Goal: Task Accomplishment & Management: Use online tool/utility

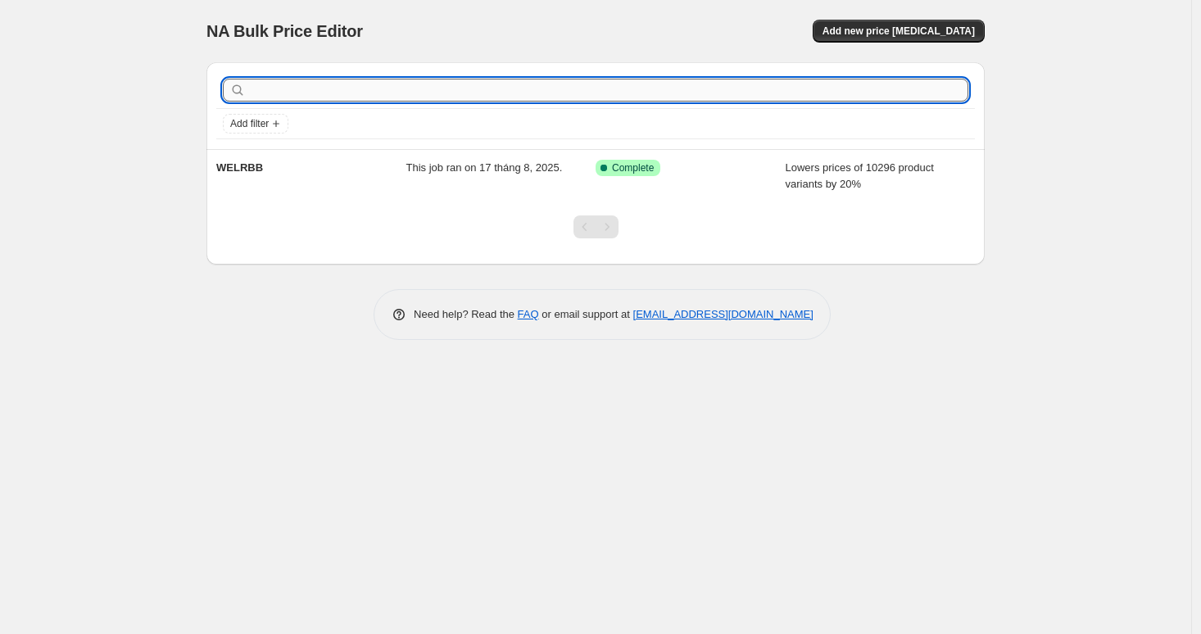
click at [293, 88] on input "text" at bounding box center [608, 90] width 719 height 23
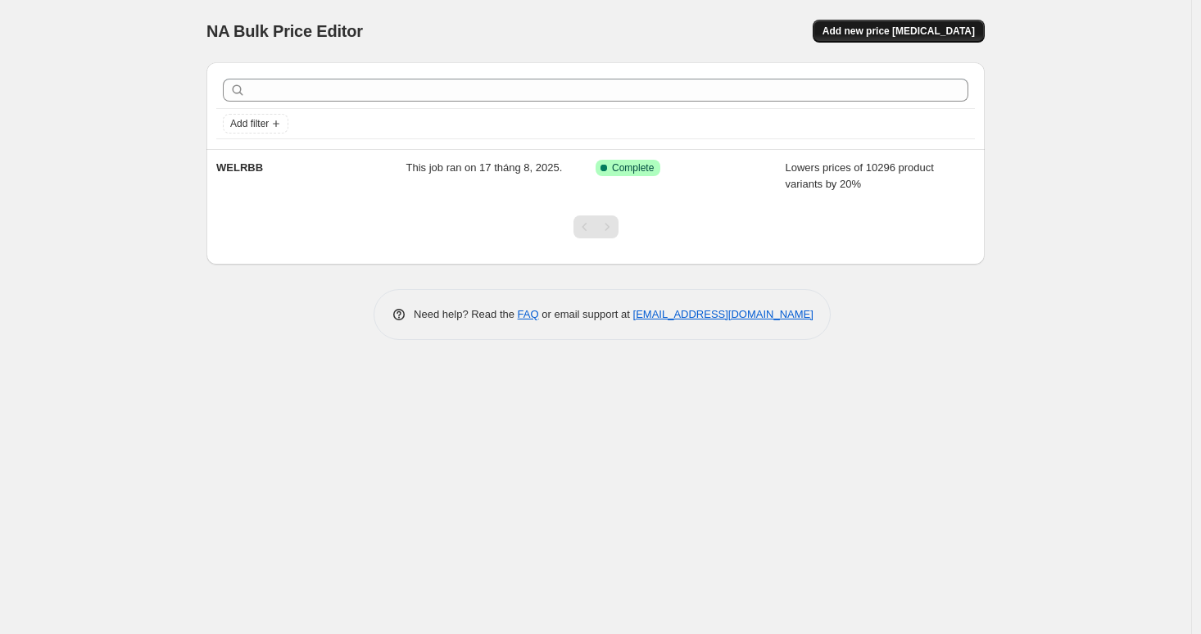
click at [925, 29] on span "Add new price [MEDICAL_DATA]" at bounding box center [899, 31] width 152 height 13
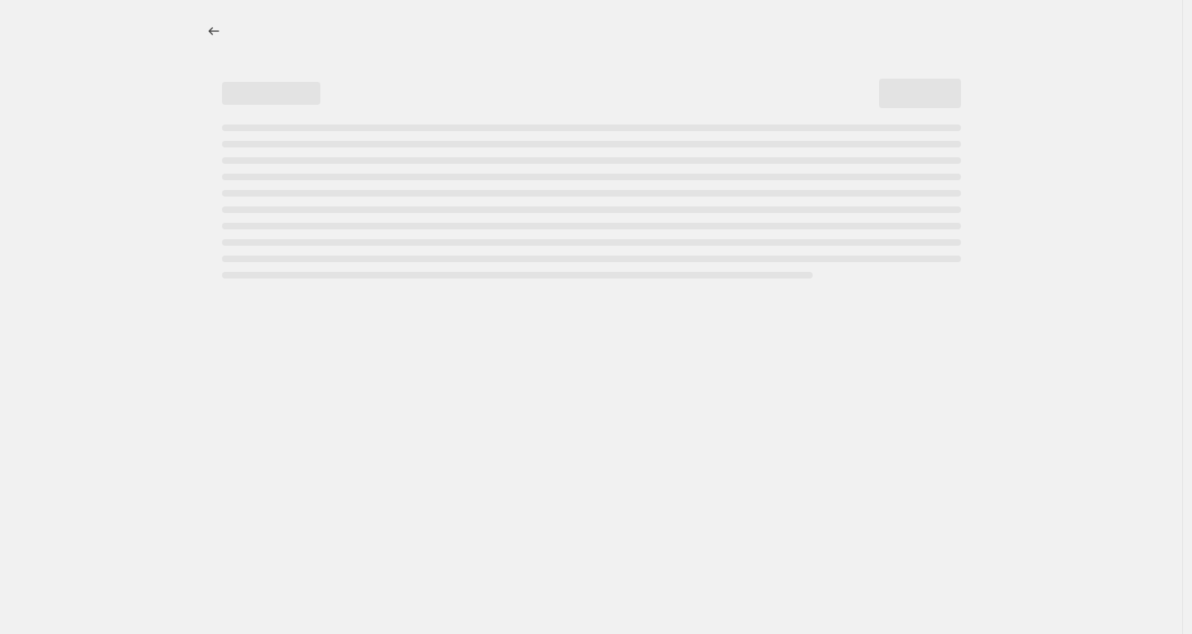
select select "percentage"
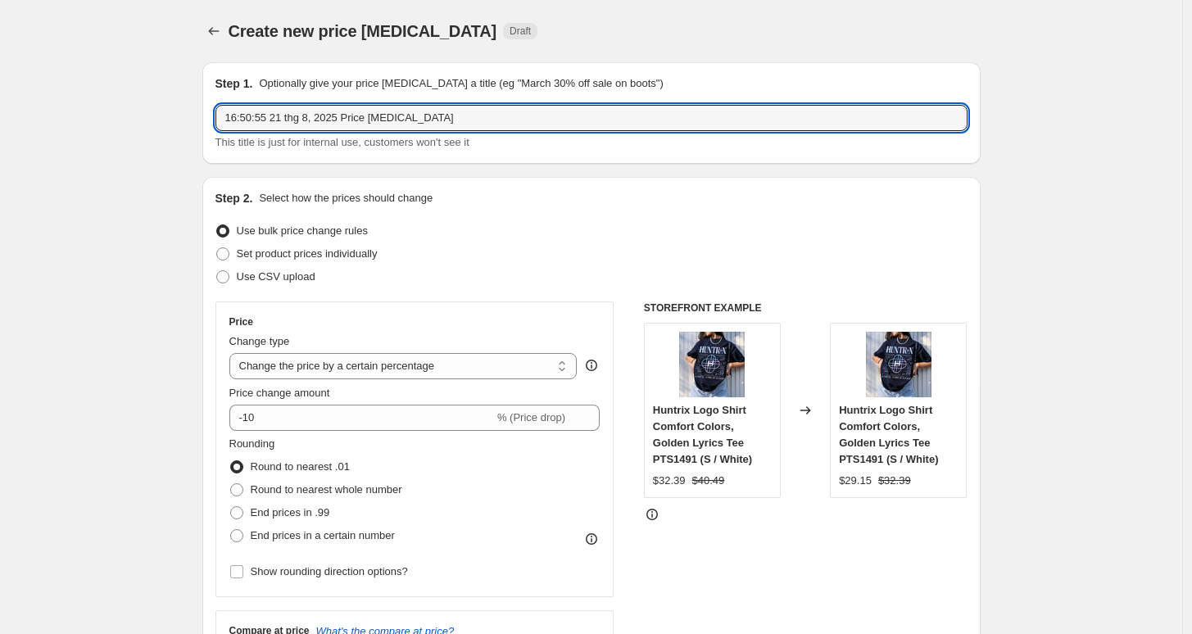
drag, startPoint x: 353, startPoint y: 116, endPoint x: 184, endPoint y: 116, distance: 168.8
type input "Ư"
type input "WELRBB"
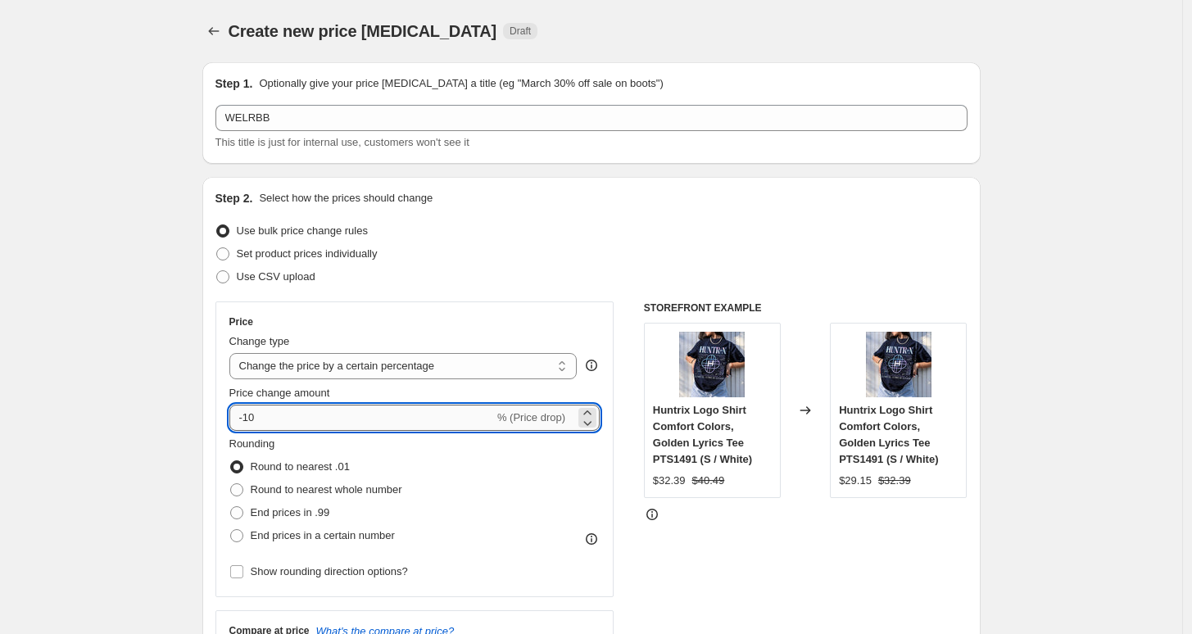
drag, startPoint x: 261, startPoint y: 414, endPoint x: 250, endPoint y: 414, distance: 11.5
click at [250, 414] on input "-10" at bounding box center [361, 418] width 265 height 26
type input "-20"
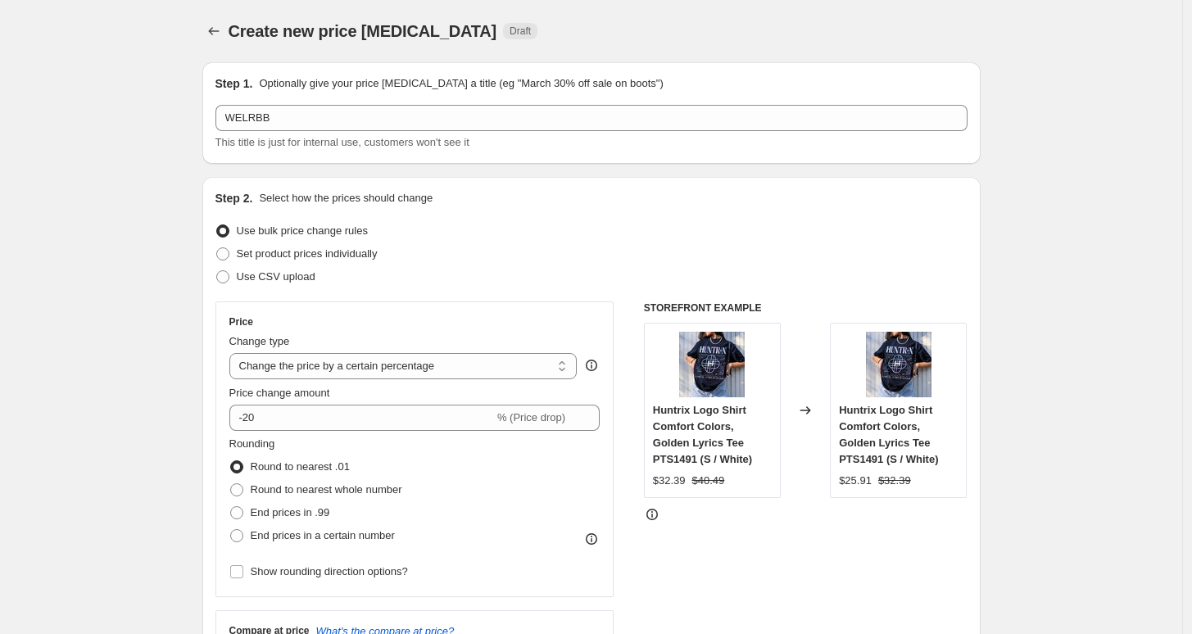
click at [214, 30] on icon "Price change jobs" at bounding box center [214, 31] width 16 height 16
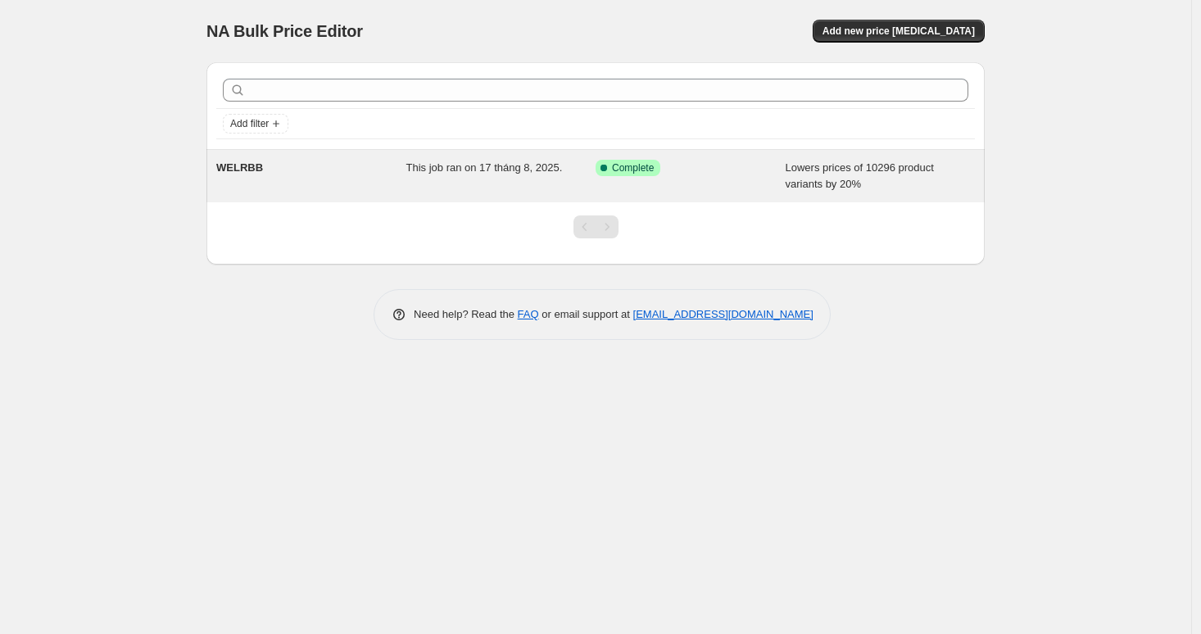
click at [718, 174] on div "Success Complete Complete" at bounding box center [679, 168] width 166 height 16
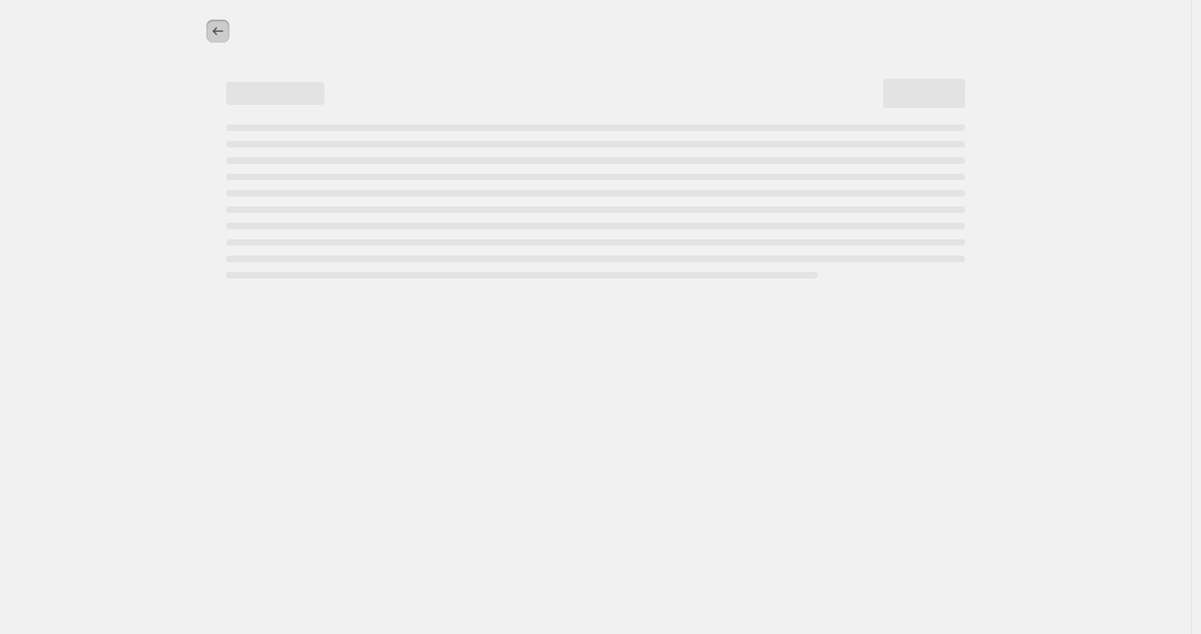
click at [219, 33] on icon "Price change jobs" at bounding box center [218, 31] width 16 height 16
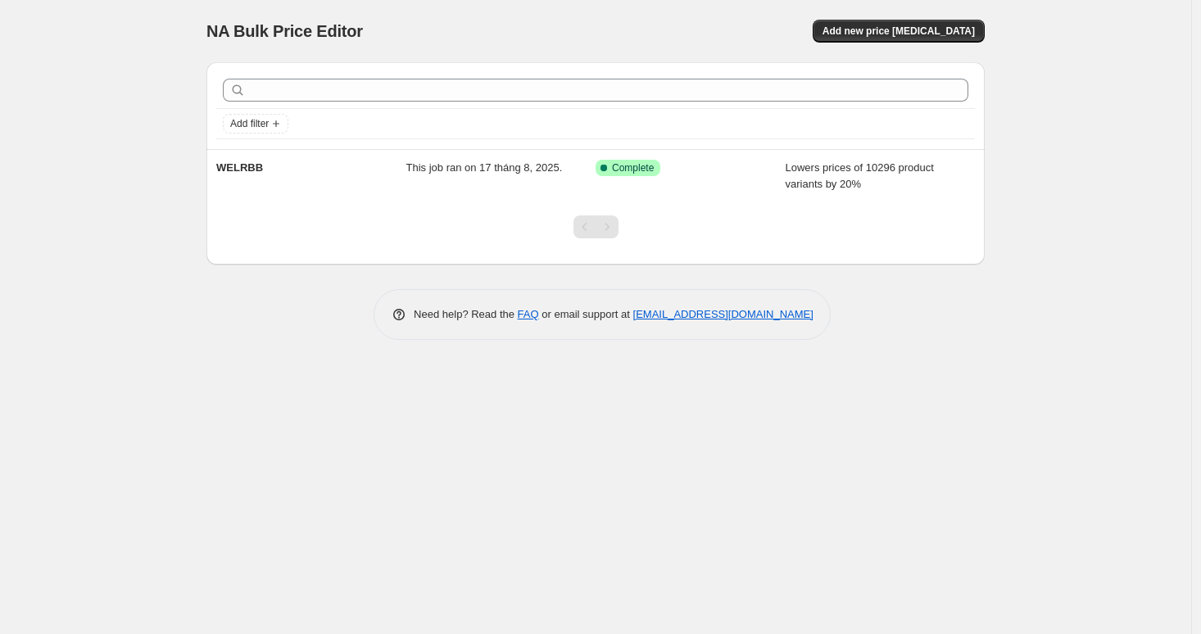
drag, startPoint x: 333, startPoint y: 166, endPoint x: 1089, endPoint y: 211, distance: 757.6
click at [1109, 212] on div "NA Bulk Price Editor. This page is ready NA Bulk Price Editor Add new price cha…" at bounding box center [595, 317] width 1191 height 634
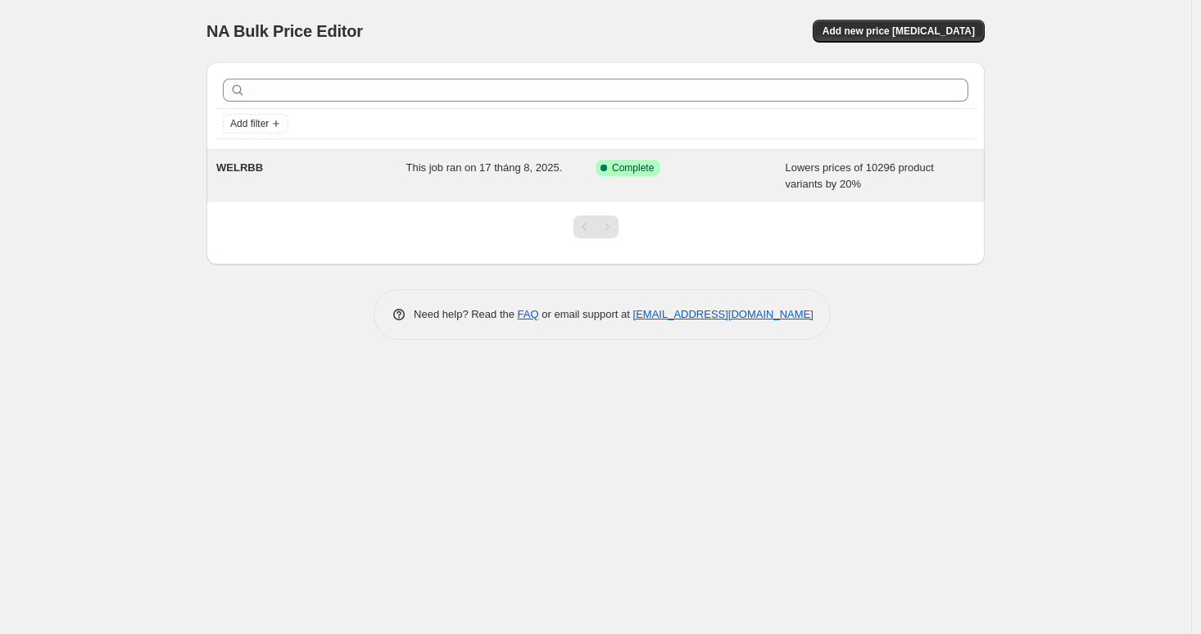
click at [718, 179] on div "Success Complete Complete" at bounding box center [691, 176] width 190 height 33
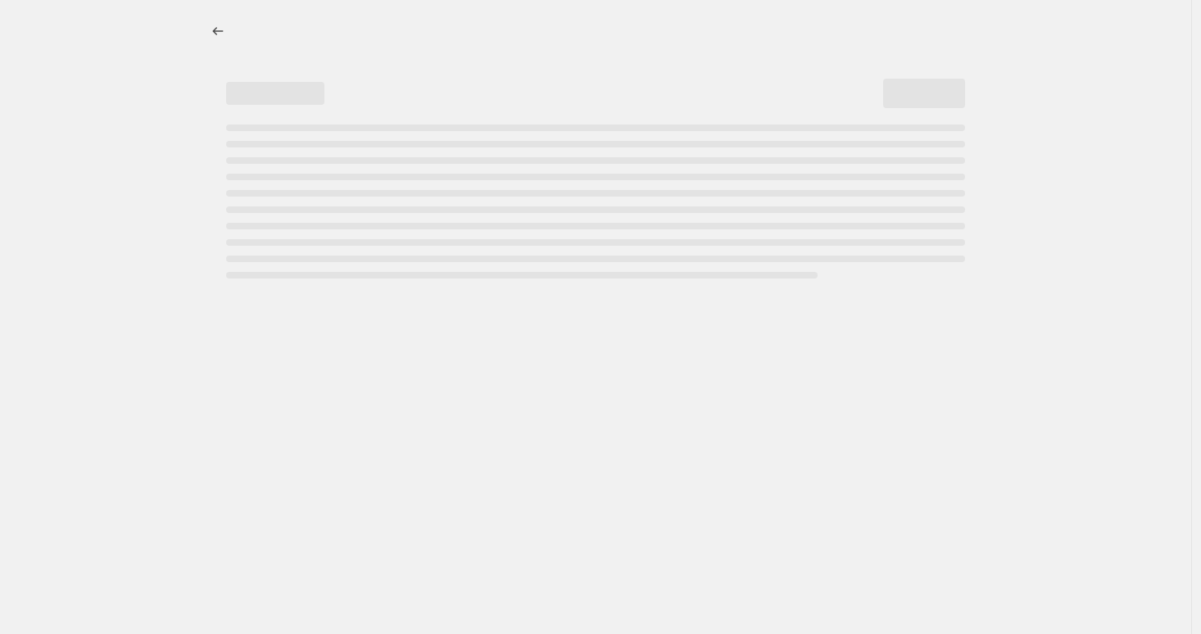
select select "percentage"
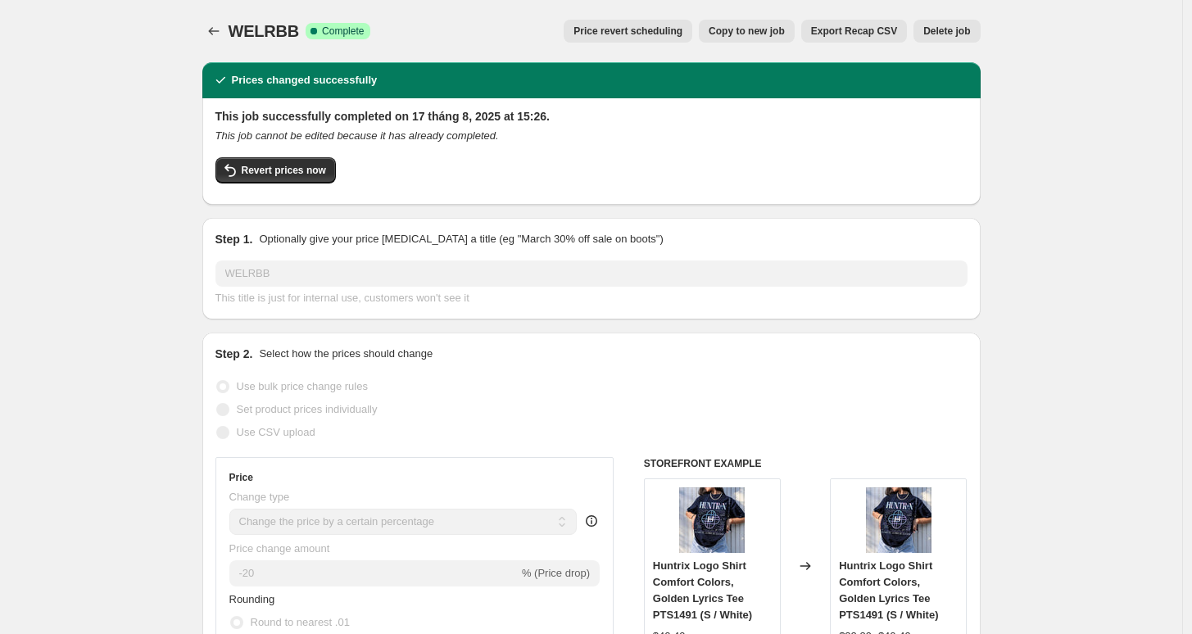
click at [969, 35] on span "Delete job" at bounding box center [946, 31] width 47 height 13
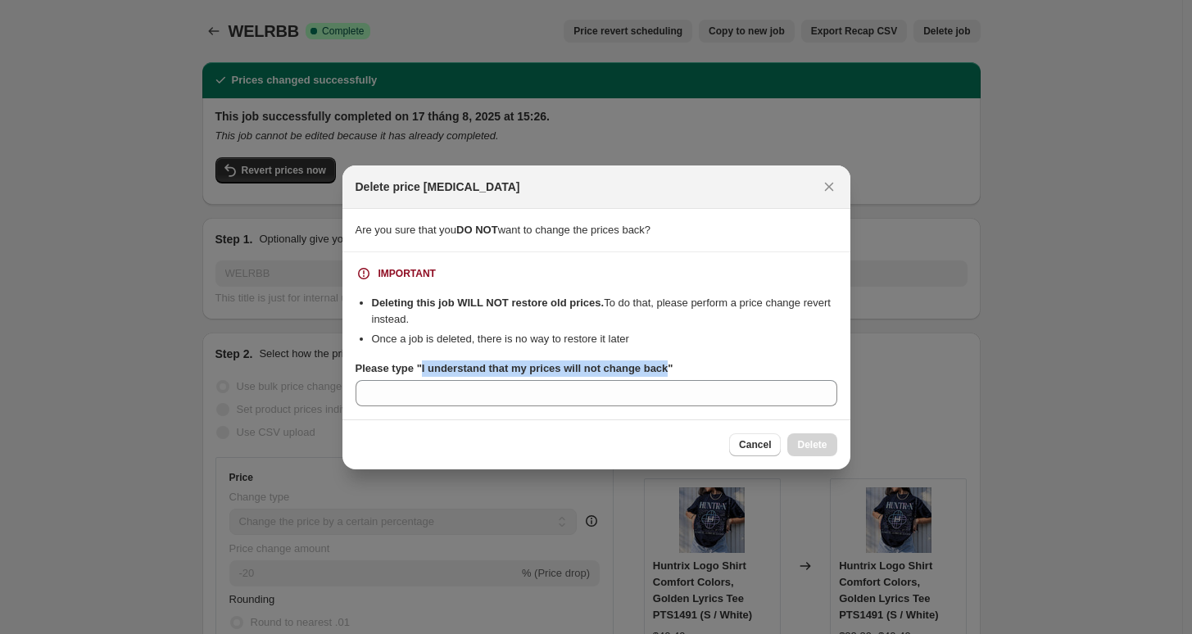
drag, startPoint x: 421, startPoint y: 371, endPoint x: 672, endPoint y: 368, distance: 250.8
click at [672, 368] on b "Please type "I understand that my prices will not change back"" at bounding box center [515, 368] width 318 height 12
copy b "I understand that my prices will not change back"
click at [836, 186] on icon "Close" at bounding box center [829, 187] width 16 height 16
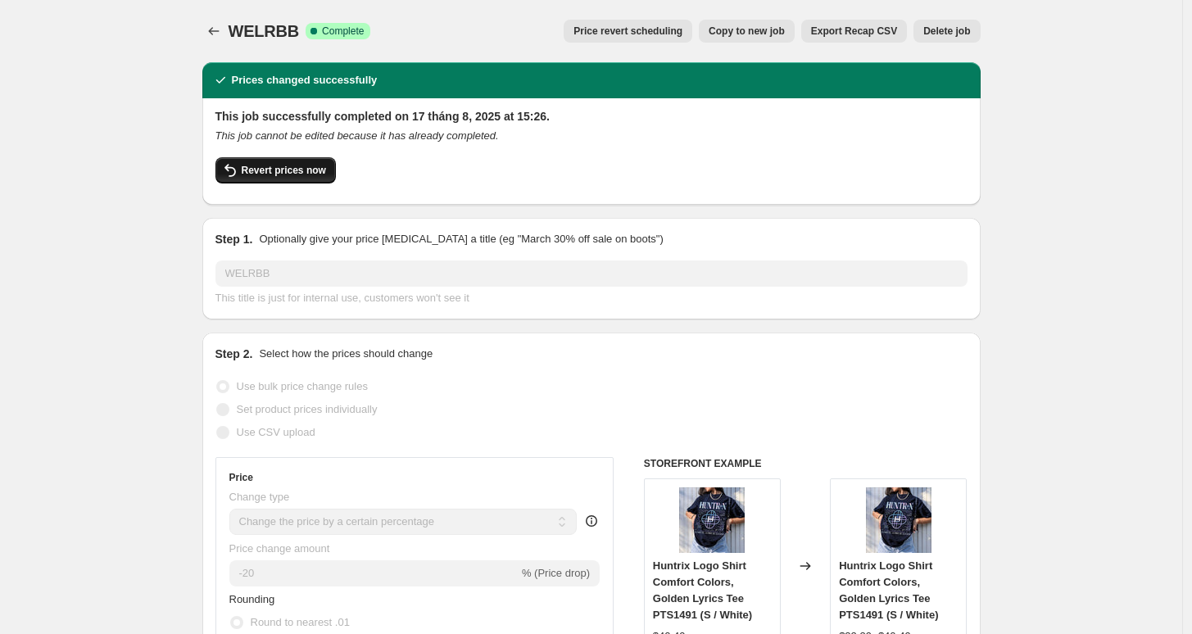
click at [280, 170] on span "Revert prices now" at bounding box center [284, 170] width 84 height 13
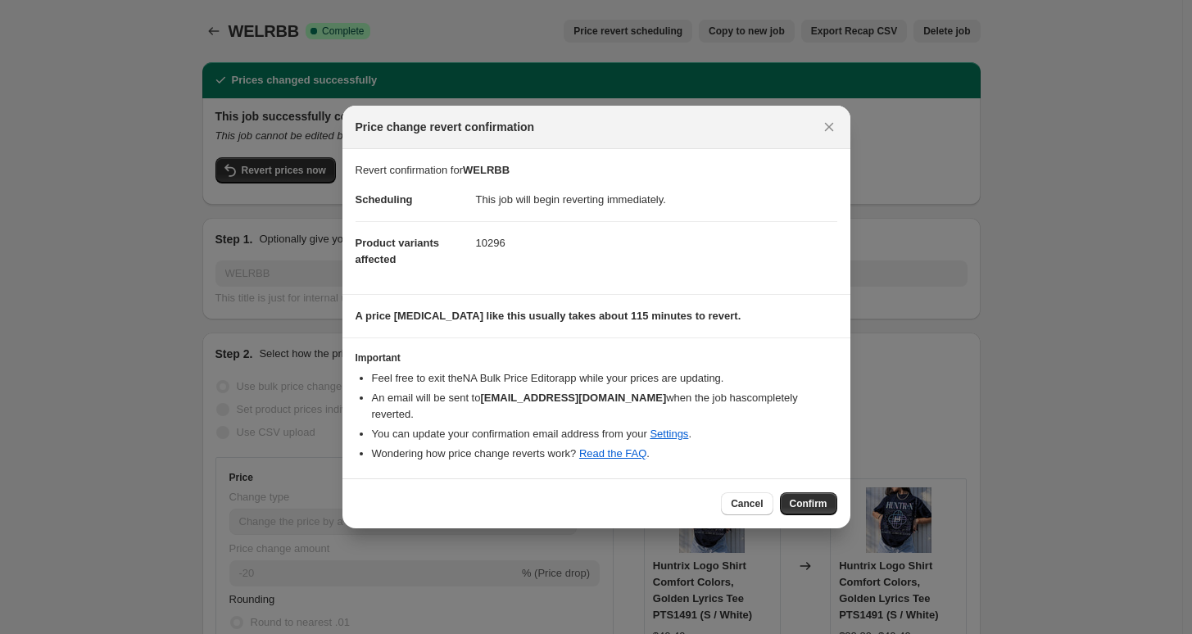
click at [814, 504] on span "Confirm" at bounding box center [809, 503] width 38 height 13
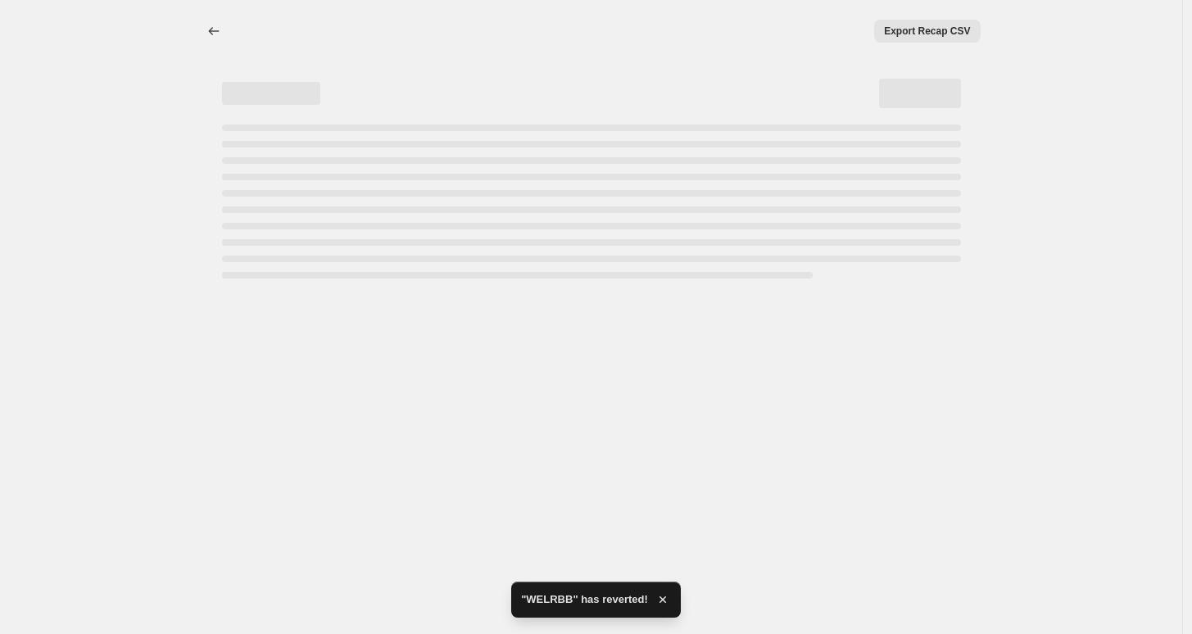
select select "percentage"
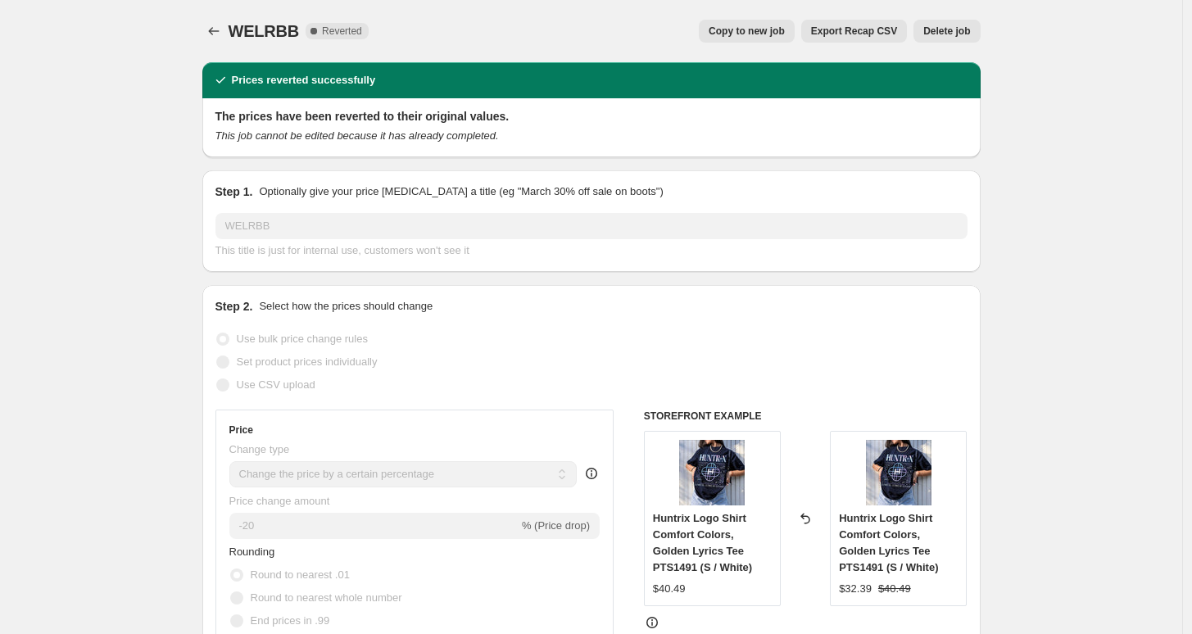
click at [733, 25] on button "Copy to new job" at bounding box center [747, 31] width 96 height 23
select select "percentage"
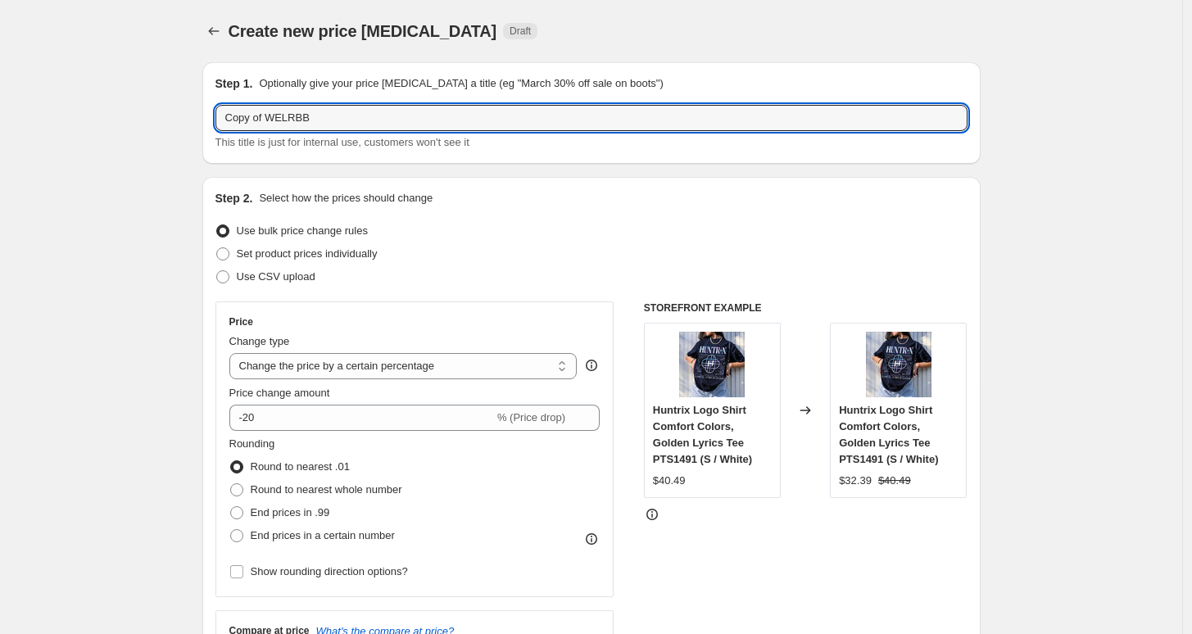
drag, startPoint x: 272, startPoint y: 119, endPoint x: 125, endPoint y: 120, distance: 146.7
type input "WELRBB"
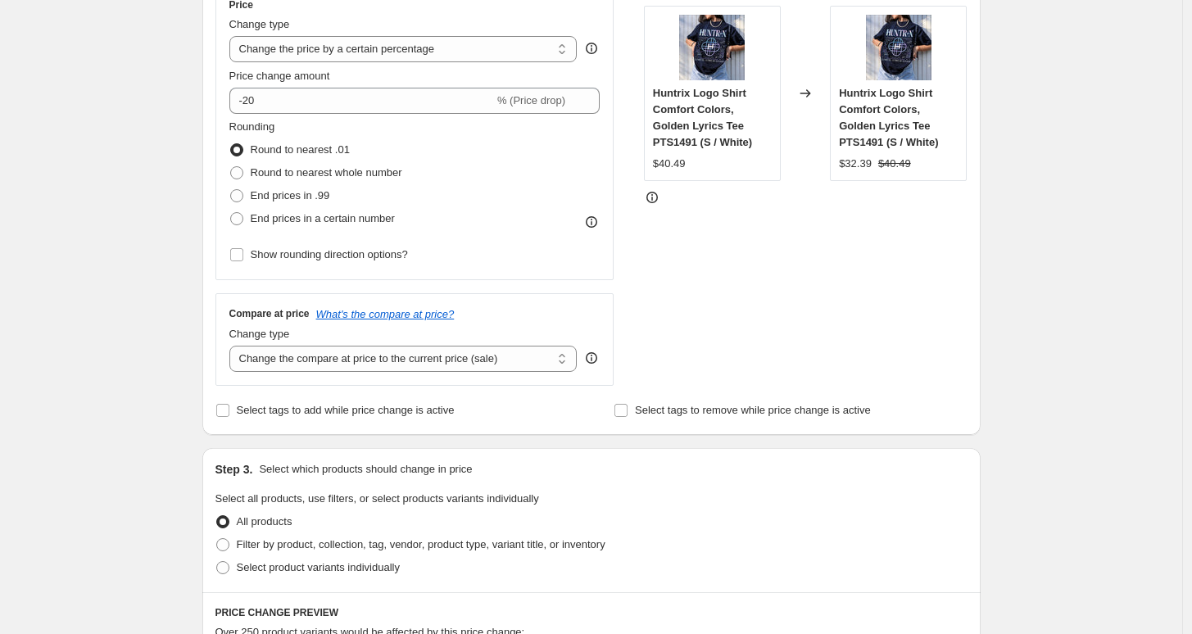
scroll to position [328, 0]
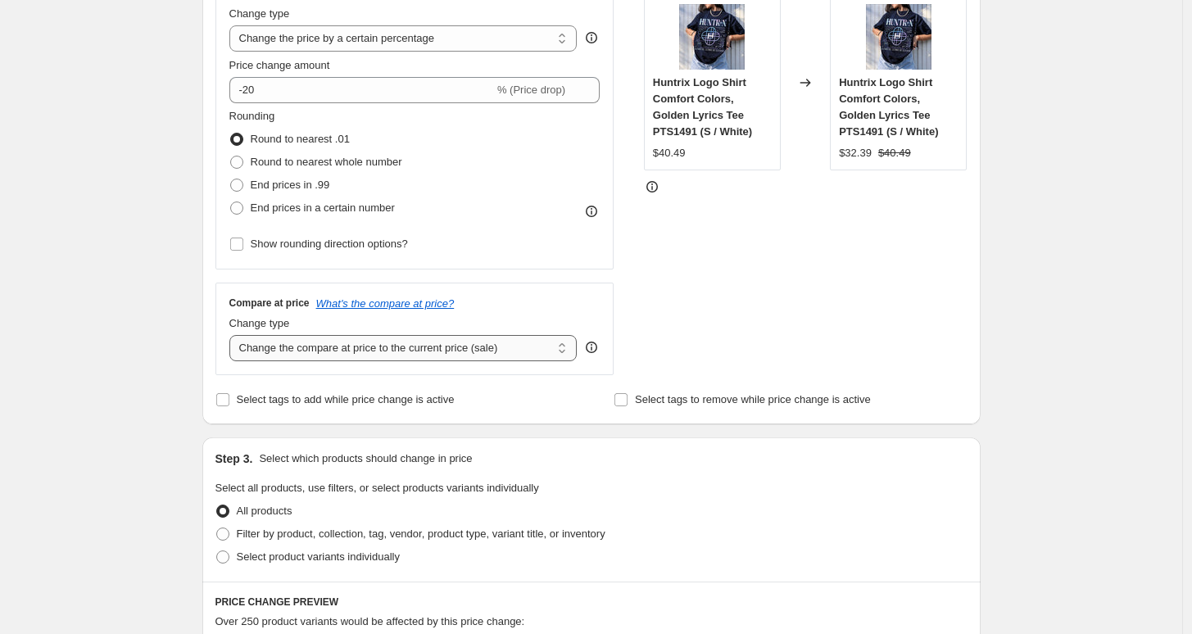
click at [436, 346] on select "Change the compare at price to the current price (sale) Change the compare at p…" at bounding box center [403, 348] width 348 height 26
click at [131, 360] on div "Create new price change job. This page is ready Create new price change job Dra…" at bounding box center [591, 504] width 1182 height 1664
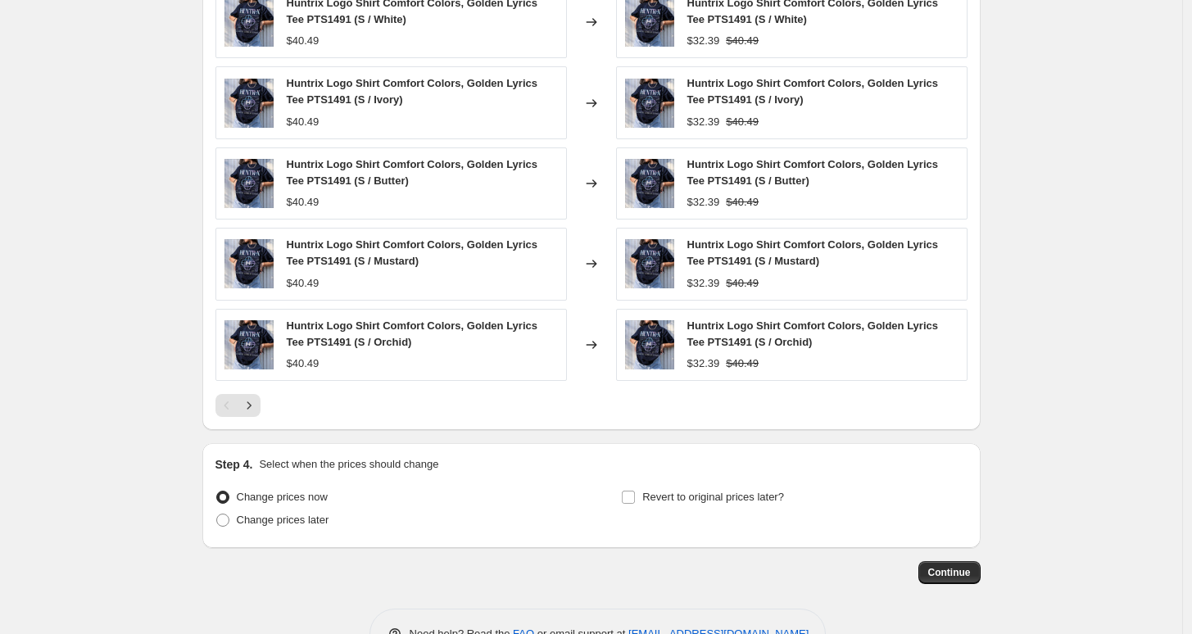
scroll to position [983, 0]
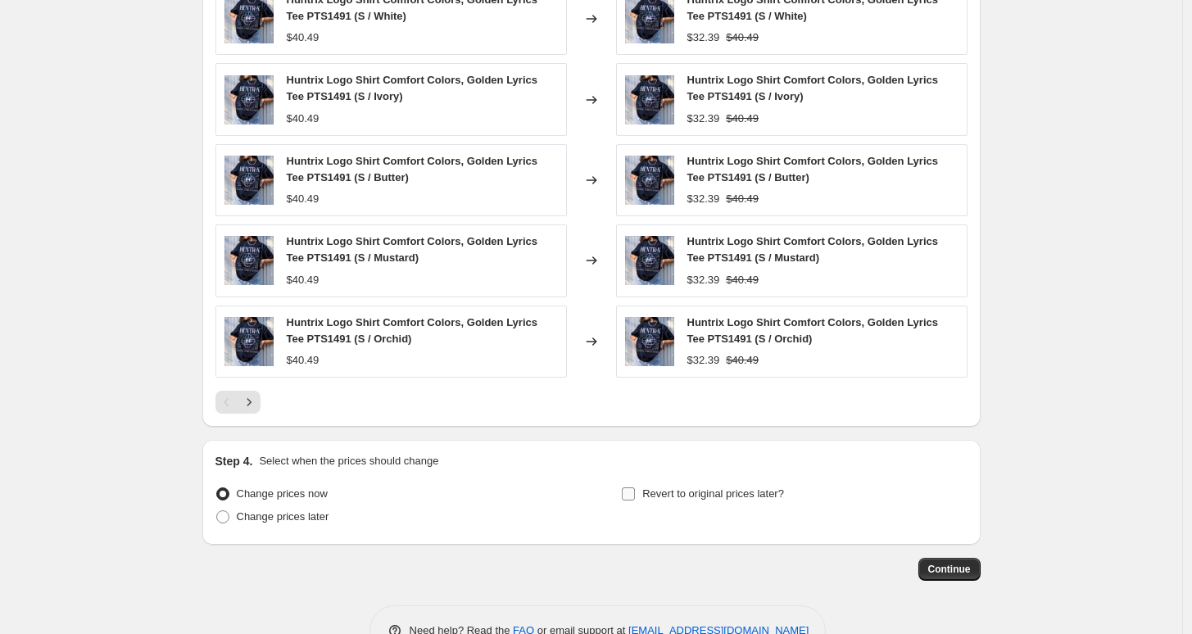
click at [630, 492] on input "Revert to original prices later?" at bounding box center [628, 494] width 13 height 13
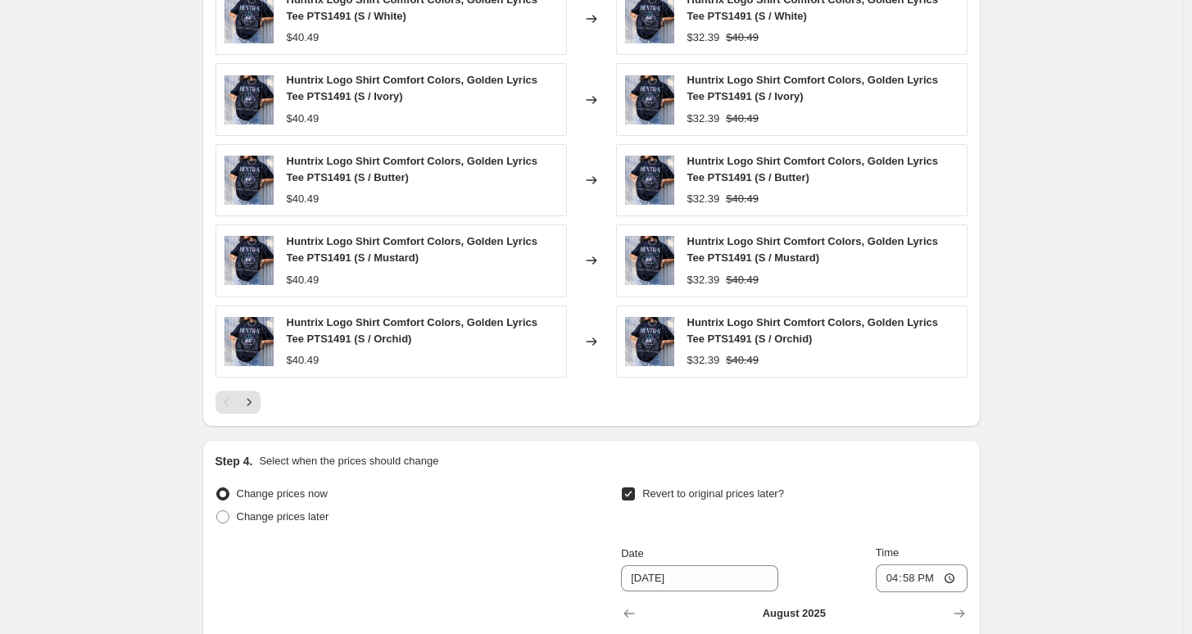
click at [229, 492] on span at bounding box center [222, 494] width 13 height 13
click at [217, 488] on input "Change prices now" at bounding box center [216, 488] width 1 height 1
drag, startPoint x: 227, startPoint y: 492, endPoint x: 244, endPoint y: 493, distance: 17.3
click at [229, 492] on span at bounding box center [222, 494] width 13 height 13
click at [217, 488] on input "Change prices now" at bounding box center [216, 488] width 1 height 1
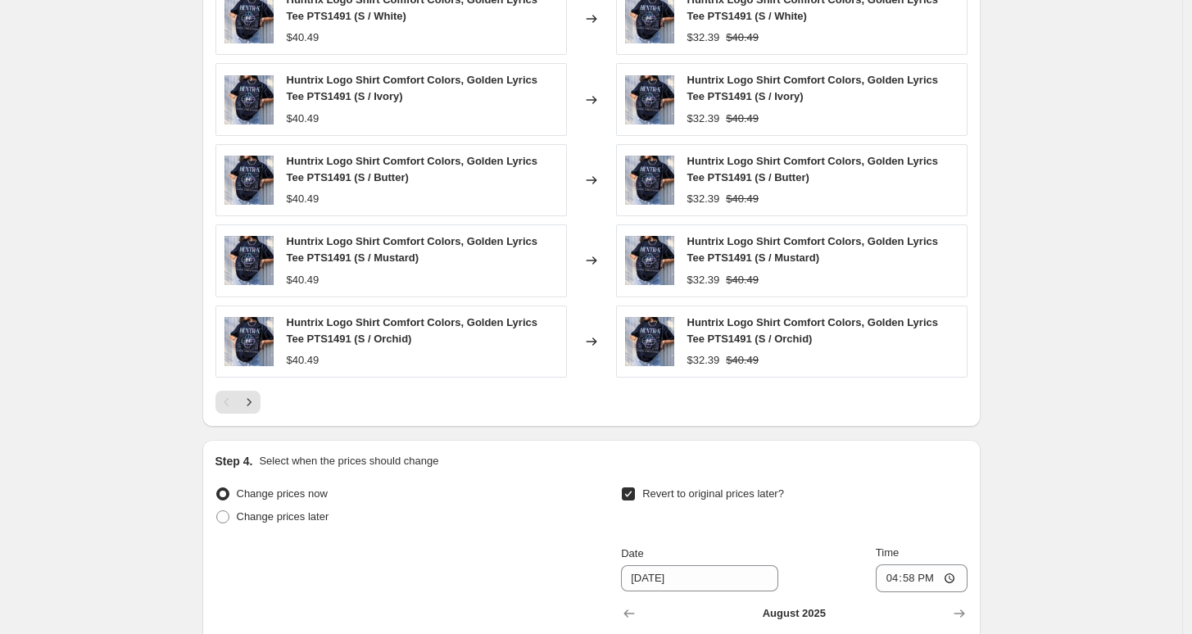
click at [635, 491] on input "Revert to original prices later?" at bounding box center [628, 494] width 13 height 13
checkbox input "false"
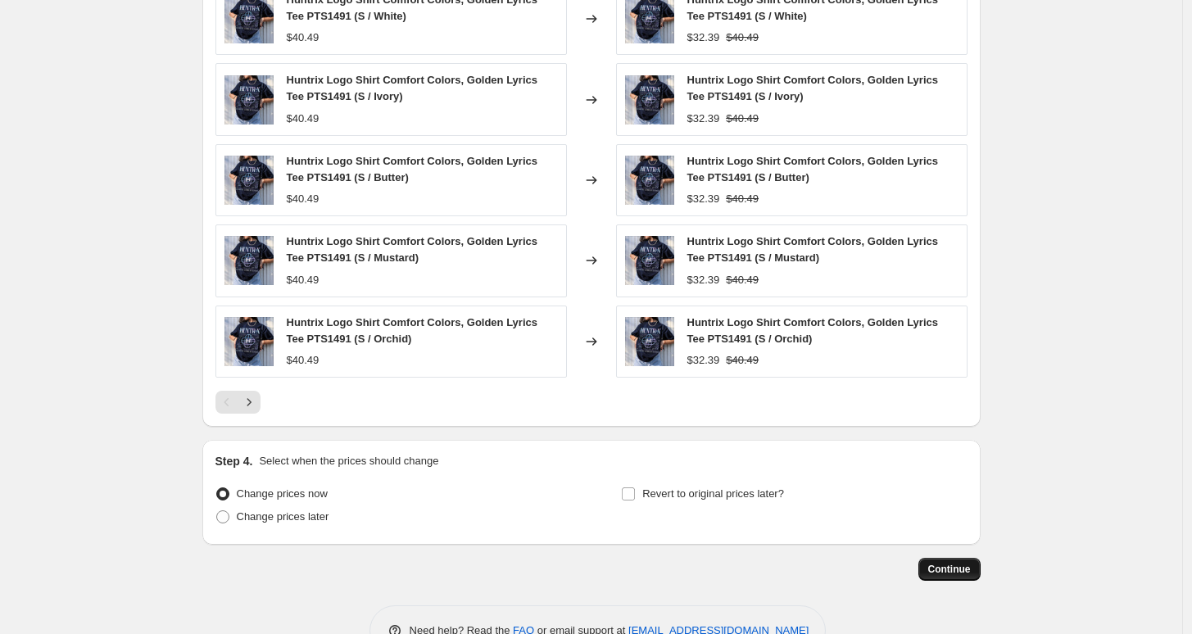
click at [955, 568] on span "Continue" at bounding box center [949, 569] width 43 height 13
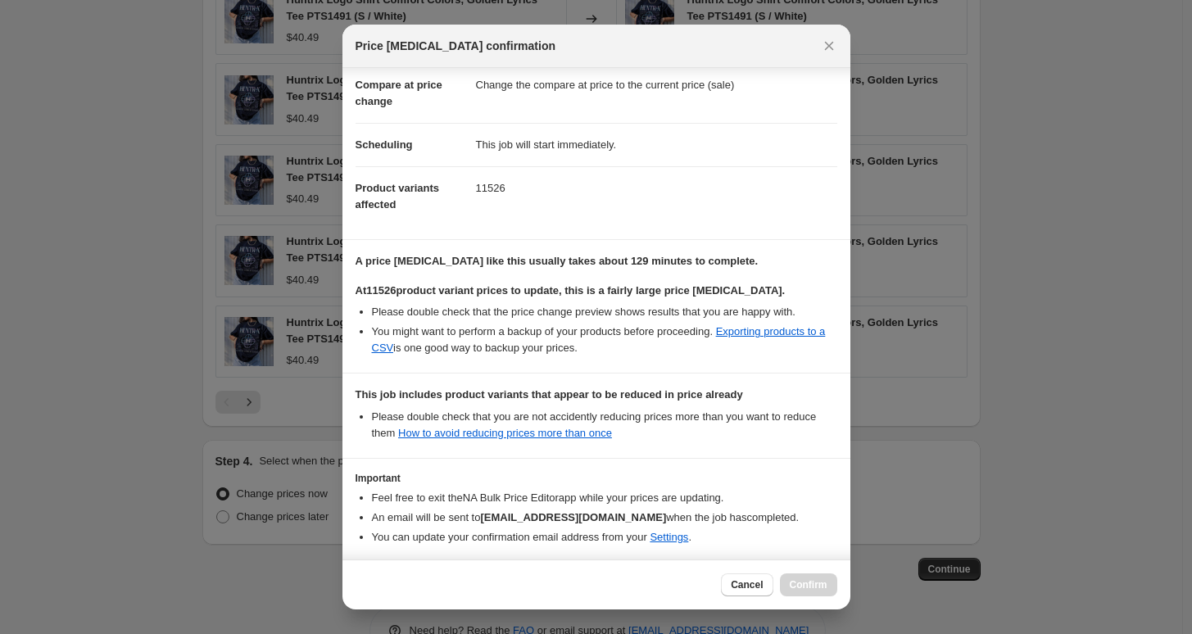
scroll to position [179, 0]
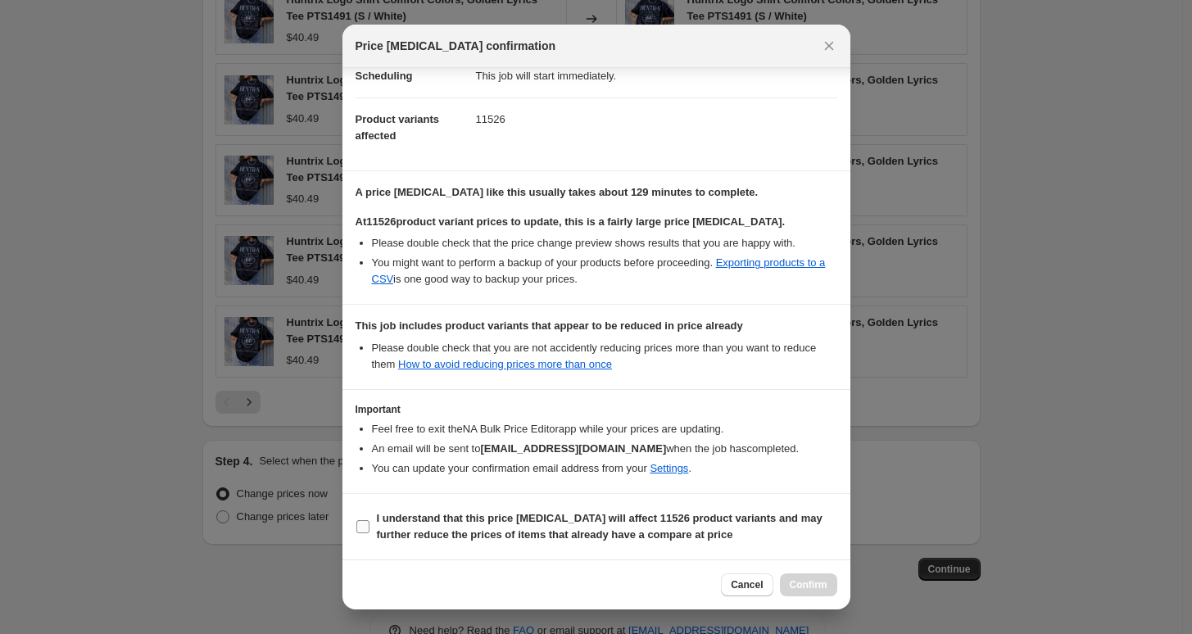
click at [363, 529] on input "I understand that this price change job will affect 11526 product variants and …" at bounding box center [362, 526] width 13 height 13
checkbox input "true"
click at [806, 583] on span "Confirm" at bounding box center [809, 585] width 38 height 13
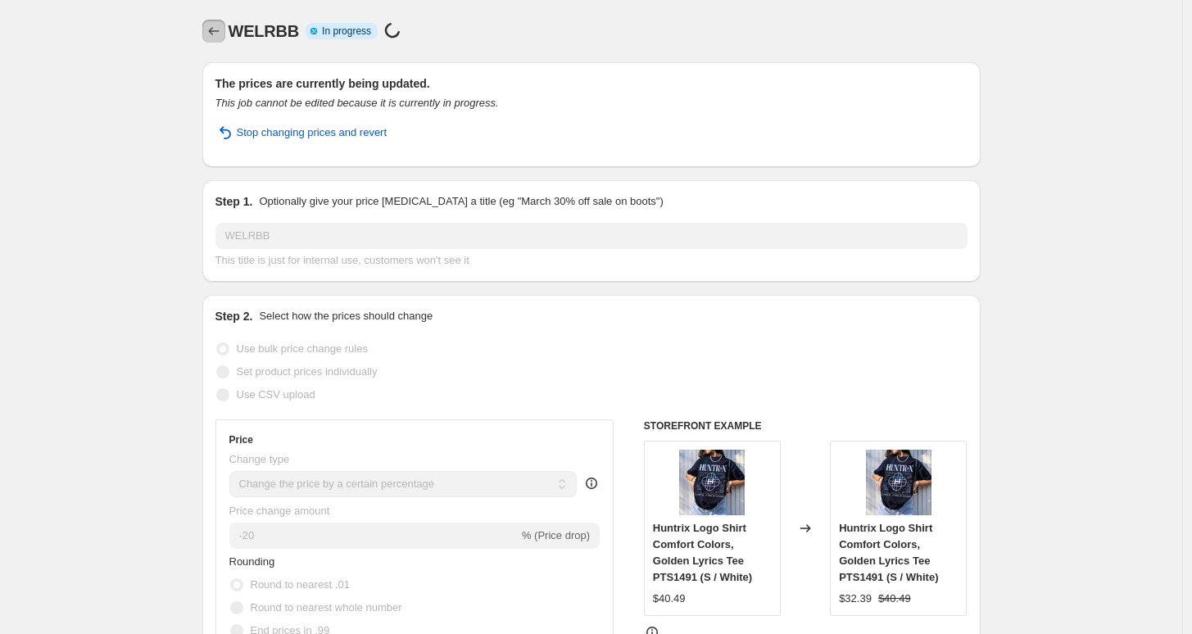
click at [221, 25] on icon "Price change jobs" at bounding box center [214, 31] width 16 height 16
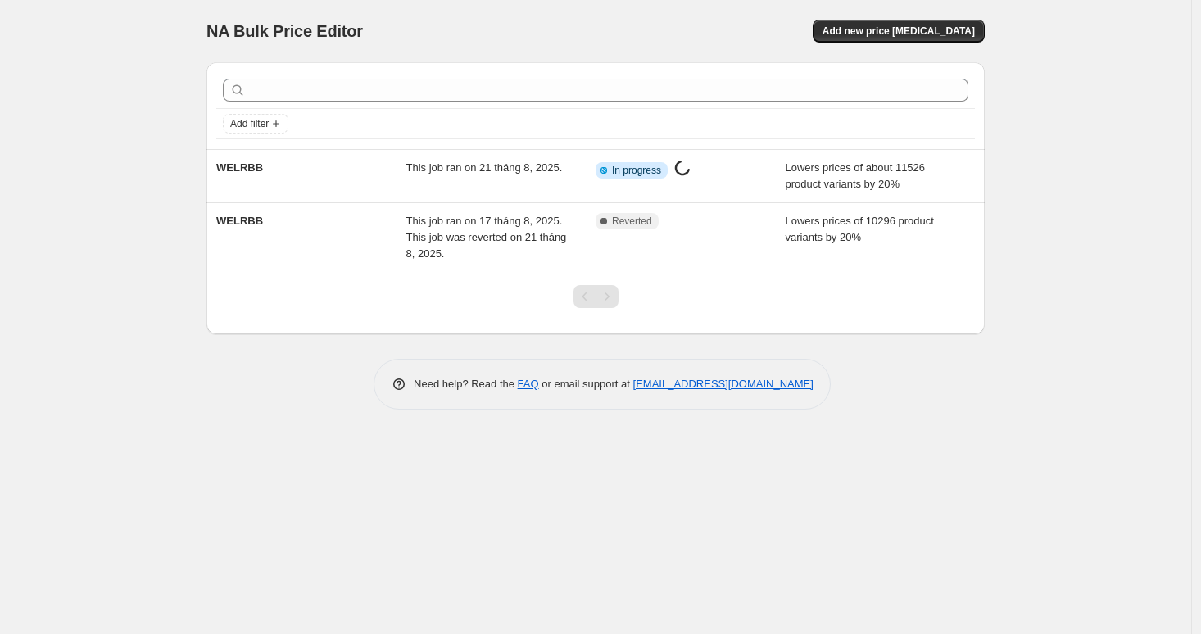
click at [121, 383] on div "NA Bulk Price Editor. This page is ready NA Bulk Price Editor Add new price cha…" at bounding box center [595, 317] width 1191 height 634
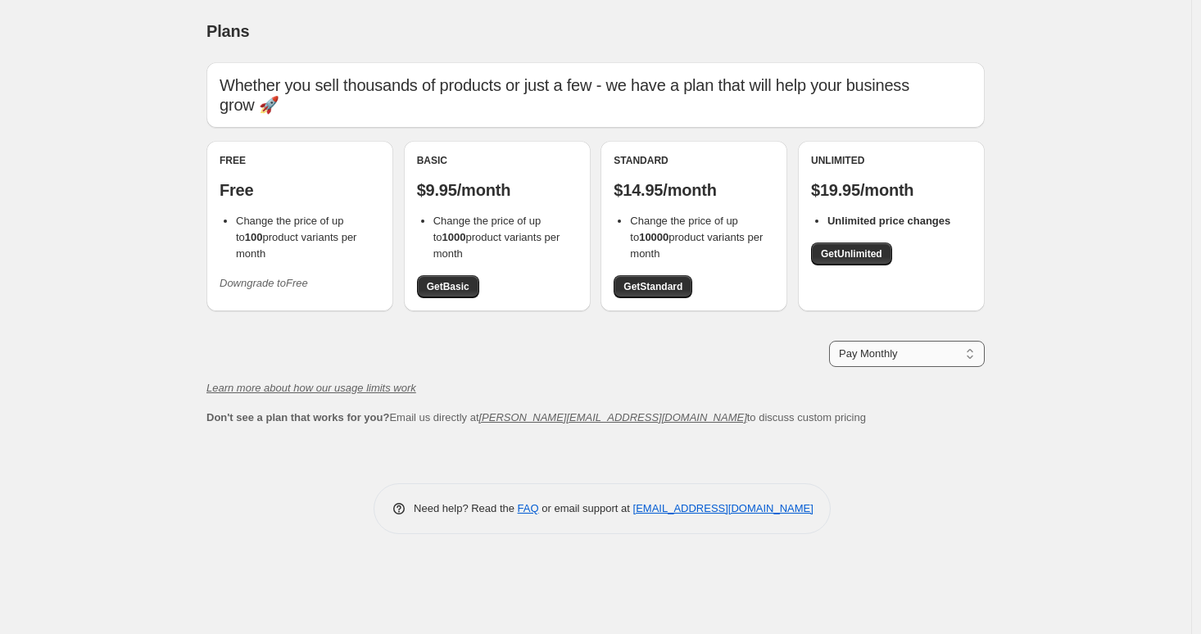
click at [946, 353] on select "Pay Monthly Pay Yearly (Save 16%)" at bounding box center [907, 354] width 156 height 26
click at [1063, 308] on div "Plans. This page is ready Plans Whether you sell thousands of products or just …" at bounding box center [595, 317] width 1191 height 634
